Goal: Task Accomplishment & Management: Manage account settings

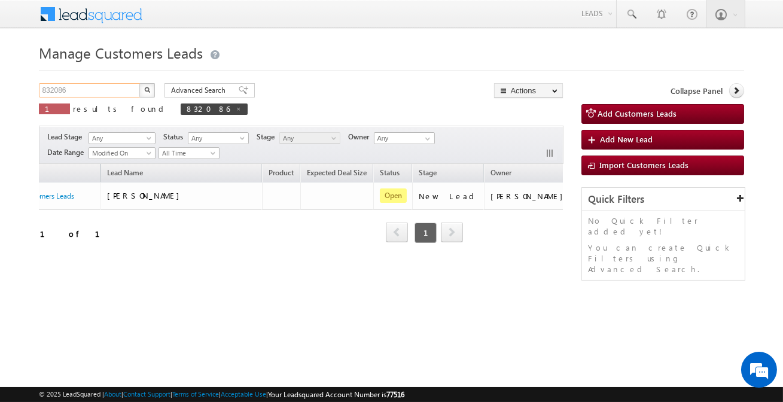
click at [110, 90] on input "832086" at bounding box center [90, 90] width 102 height 14
paste input "15"
type input "832156"
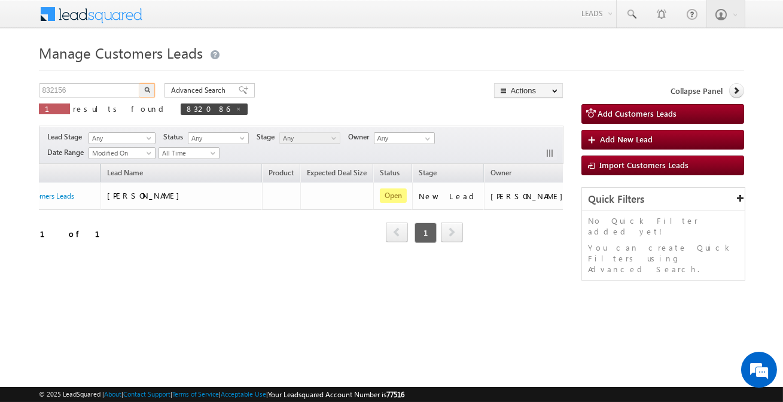
click at [151, 90] on button "button" at bounding box center [147, 90] width 16 height 14
drag, startPoint x: 461, startPoint y: 265, endPoint x: 503, endPoint y: 250, distance: 44.3
click at [476, 258] on div "Opportunity Name Lead Name Product Expected Deal Size Status Stage Owner Action…" at bounding box center [301, 211] width 524 height 94
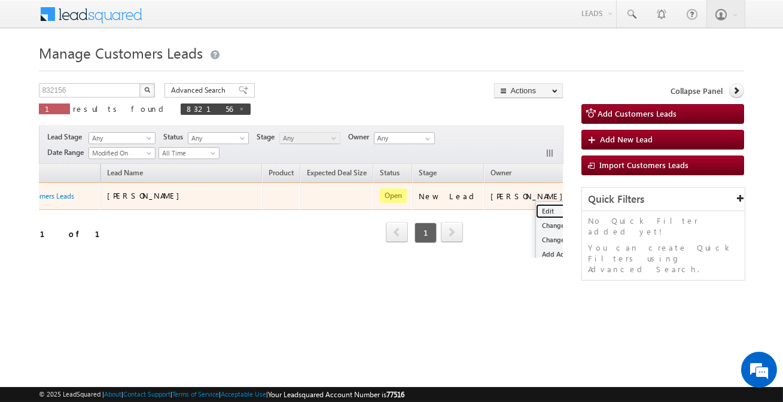
click at [536, 212] on link "Edit" at bounding box center [566, 211] width 60 height 14
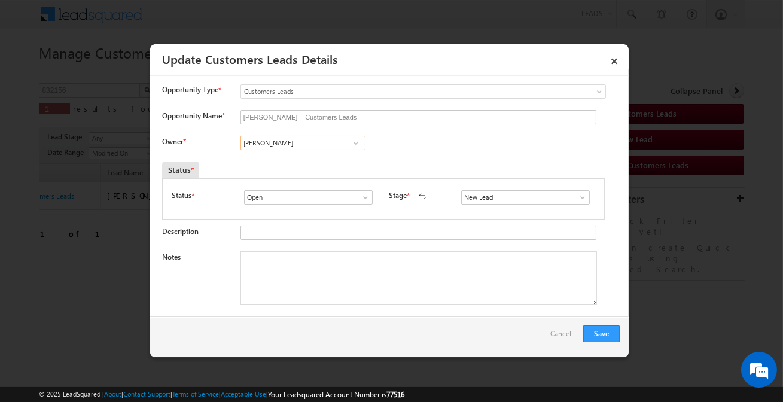
click at [288, 149] on input "[PERSON_NAME]" at bounding box center [303, 143] width 125 height 14
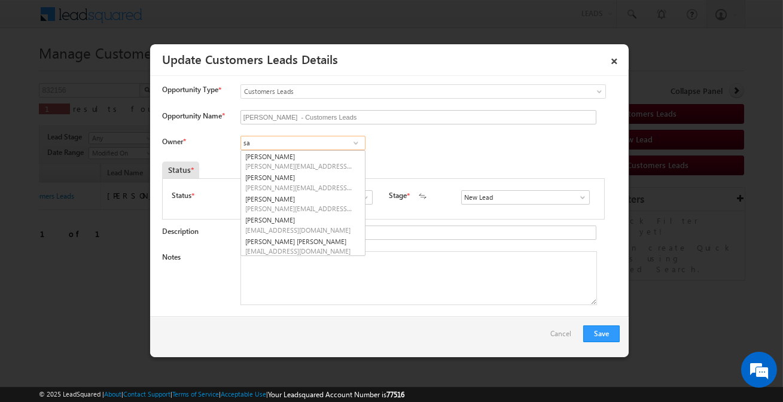
type input "s"
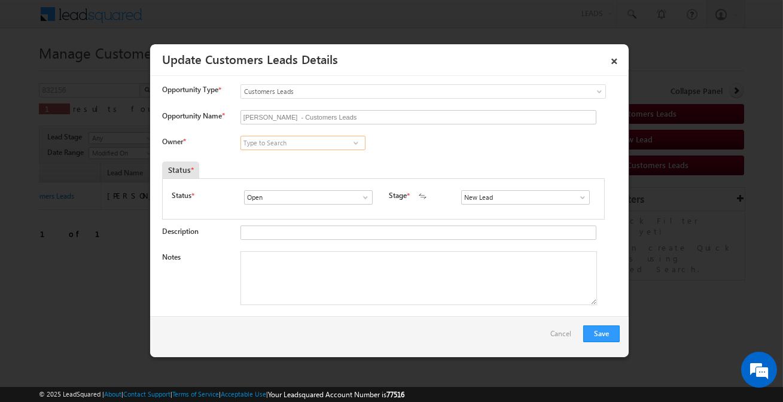
paste input "[EMAIL_ADDRESS][DOMAIN_NAME]"
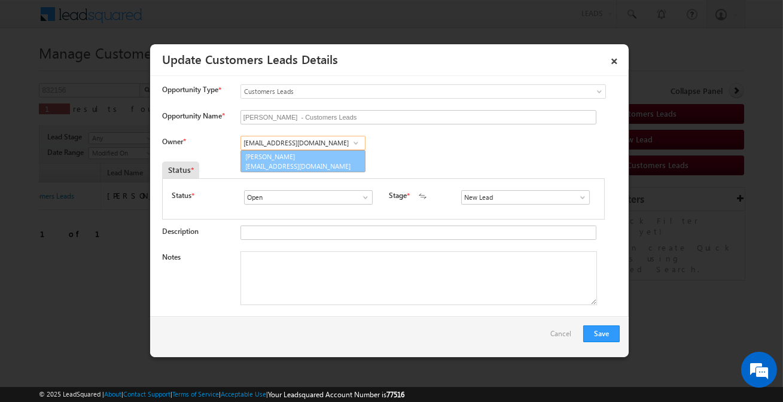
click at [324, 168] on span "[EMAIL_ADDRESS][DOMAIN_NAME]" at bounding box center [299, 166] width 108 height 9
type input "[PERSON_NAME]"
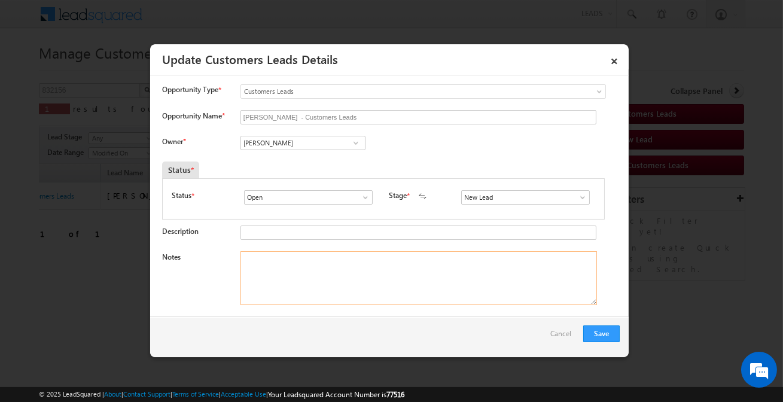
click at [327, 271] on textarea "Notes" at bounding box center [419, 278] width 357 height 54
click at [528, 197] on input "New Lead" at bounding box center [525, 197] width 129 height 14
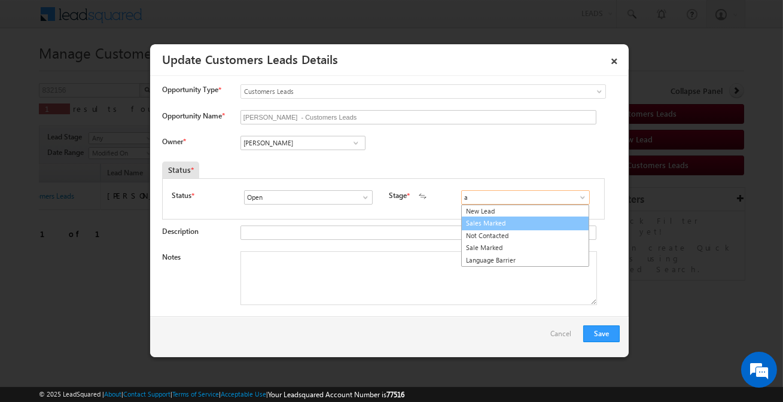
click at [488, 220] on link "Sales Marked" at bounding box center [525, 224] width 128 height 14
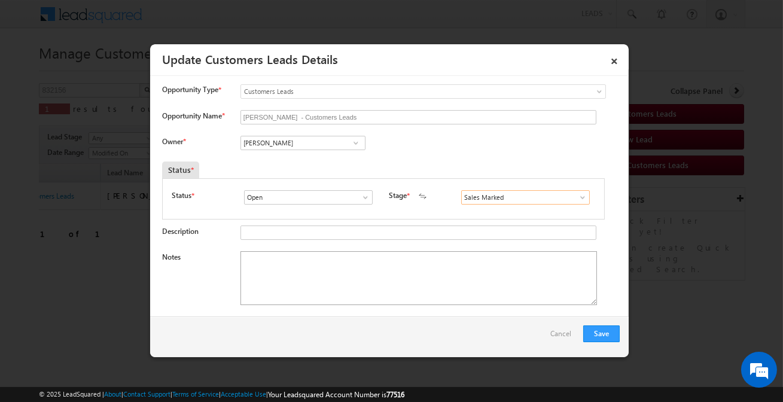
type input "Sales Marked"
click at [401, 268] on textarea "Notes" at bounding box center [419, 278] width 357 height 54
paste textarea "Customer interested for 1 lakh"
type textarea "Customer interested for 1 lakh"
click at [597, 332] on button "Save" at bounding box center [601, 334] width 37 height 17
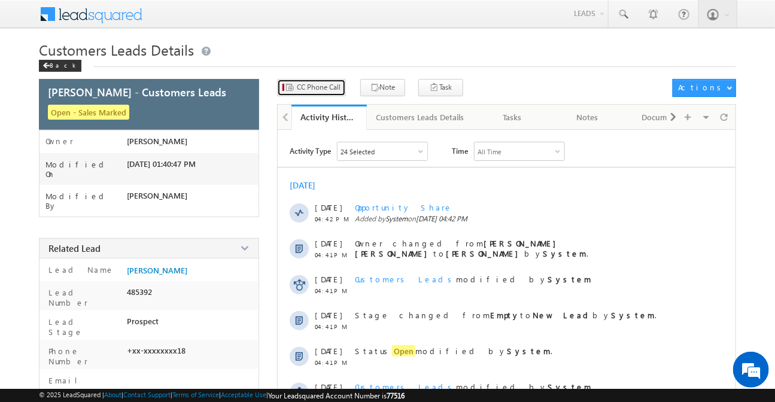
click at [324, 93] on button "CC Phone Call" at bounding box center [311, 87] width 69 height 17
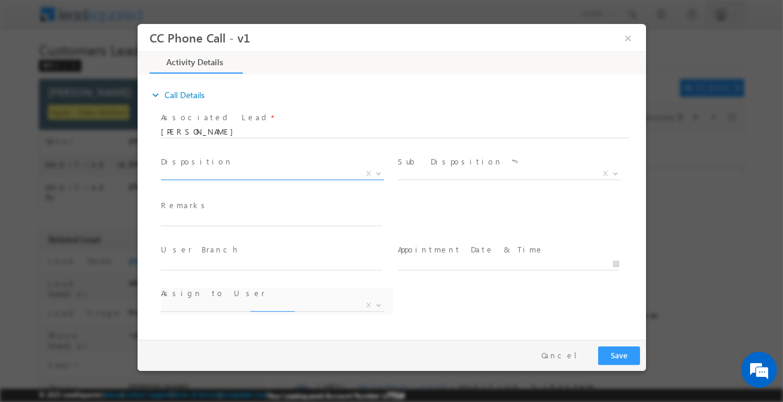
click at [282, 175] on span "X" at bounding box center [271, 174] width 223 height 12
select select "[EMAIL_ADDRESS][DOMAIN_NAME]"
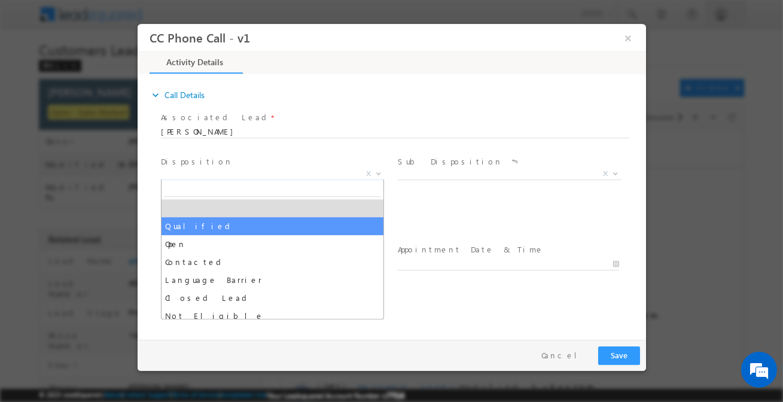
select select "Qualified"
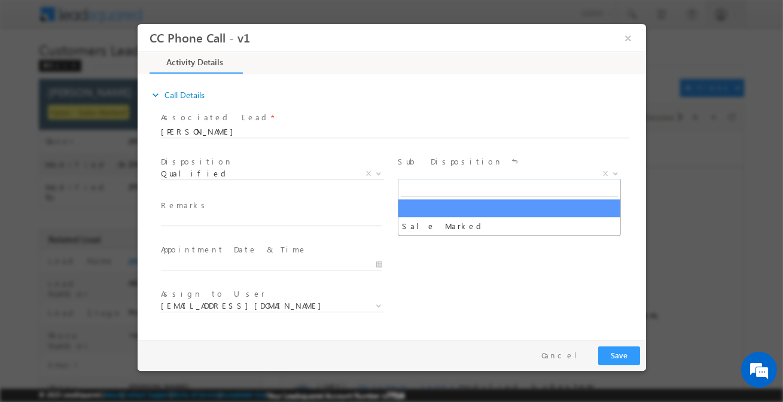
click at [429, 177] on span "X" at bounding box center [508, 174] width 223 height 12
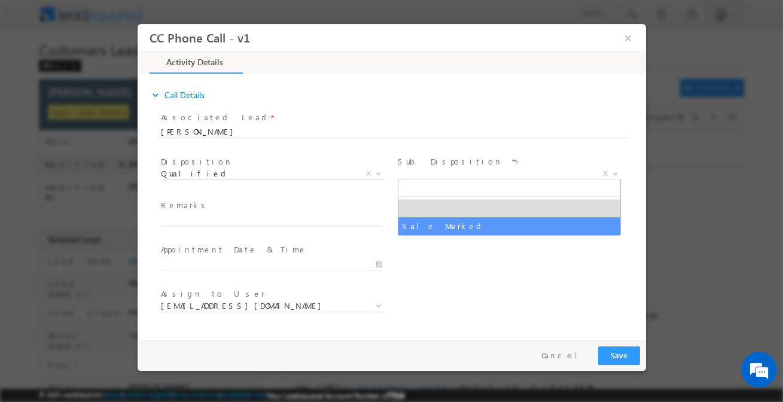
select select "Sale Marked"
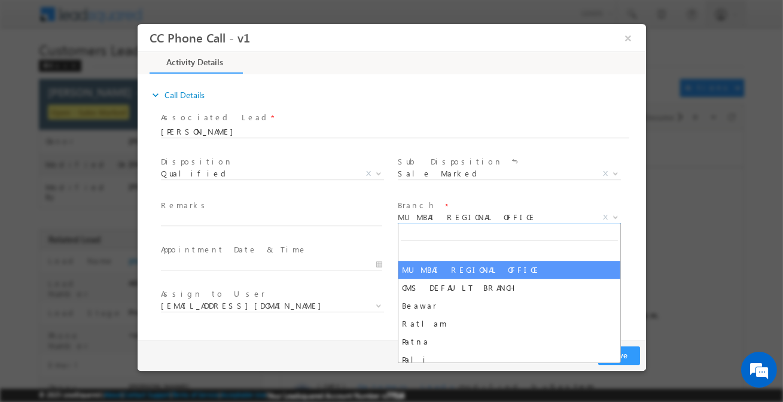
click at [438, 221] on span "MUMBAI REGIONAL OFFICE" at bounding box center [494, 217] width 194 height 11
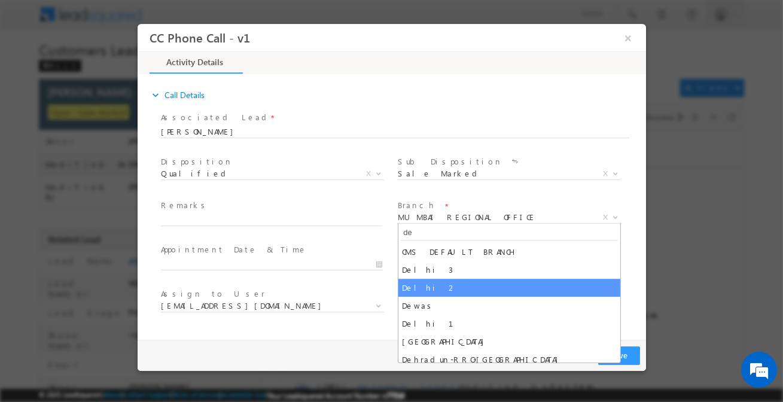
type input "de"
select select "Delhi 2"
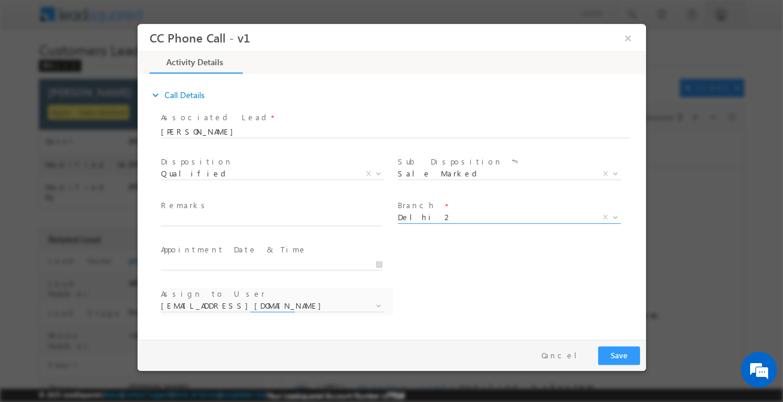
click at [309, 224] on span at bounding box center [276, 220] width 232 height 13
select select "[EMAIL_ADDRESS][PERSON_NAME][DOMAIN_NAME]"
click at [284, 214] on span at bounding box center [276, 220] width 232 height 13
paste input "Customer interested for 1 lakh"
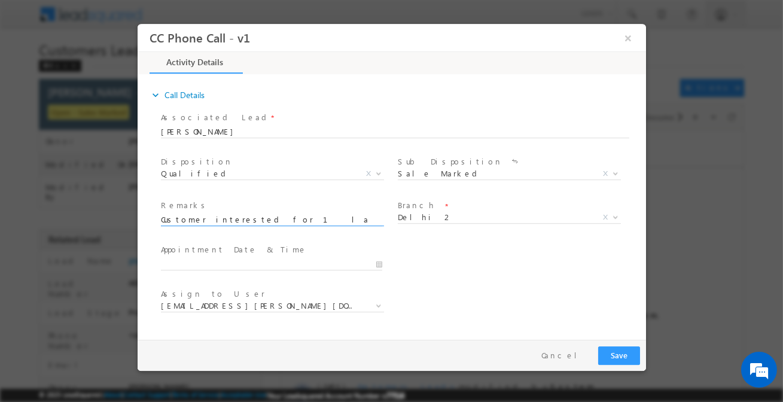
type input "Customer interested for 1 lakh"
click at [612, 350] on button "Save" at bounding box center [619, 355] width 42 height 19
